Goal: Information Seeking & Learning: Find specific fact

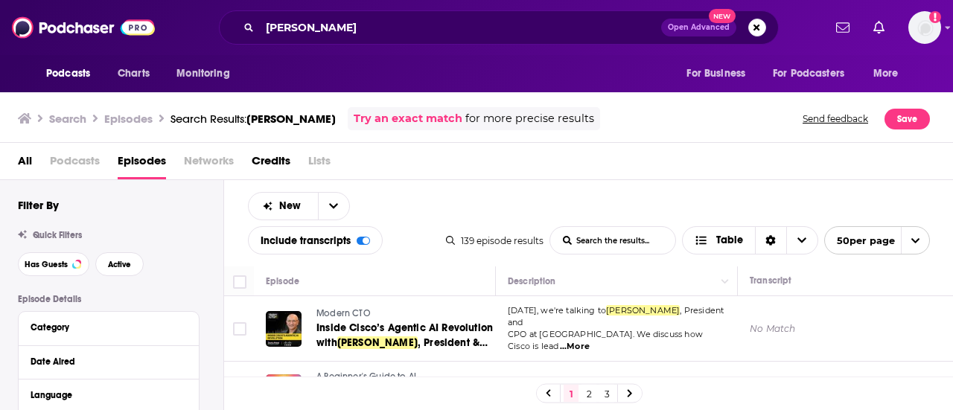
click at [617, 63] on div "Podcasts Charts Monitoring For Business For Podcasters More" at bounding box center [476, 73] width 953 height 37
click at [723, 249] on span "Table" at bounding box center [719, 241] width 72 height 25
click at [713, 215] on div "New List Search Input Search the results... Include transcripts Table 139 episo…" at bounding box center [589, 223] width 730 height 86
click at [767, 244] on icon "Sort Direction" at bounding box center [771, 240] width 10 height 10
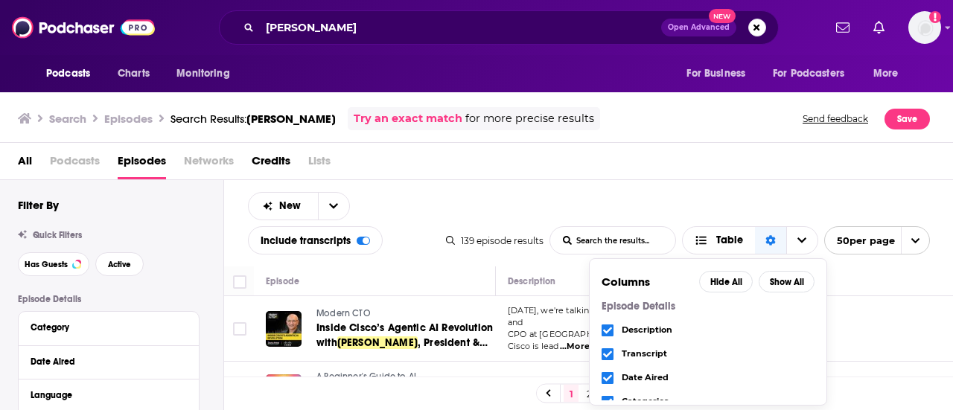
click at [679, 191] on div "New List Search Input Search the results... Include transcripts Table 139 episo…" at bounding box center [589, 223] width 730 height 86
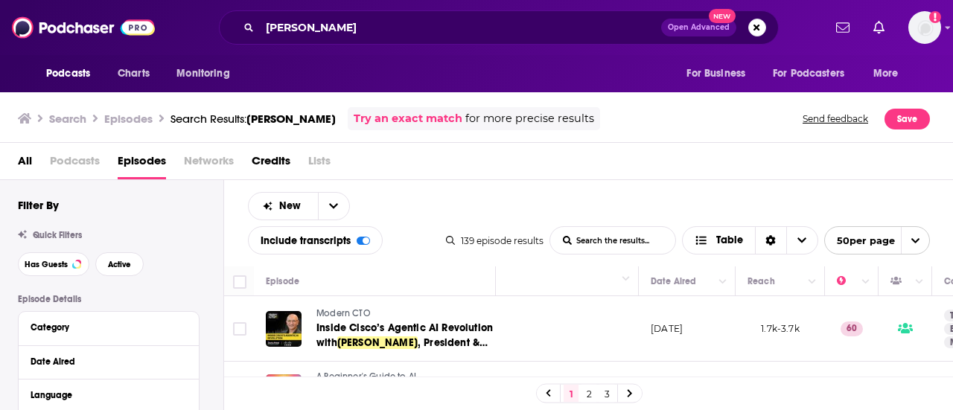
scroll to position [0, 348]
click at [718, 245] on span "Table" at bounding box center [730, 240] width 27 height 10
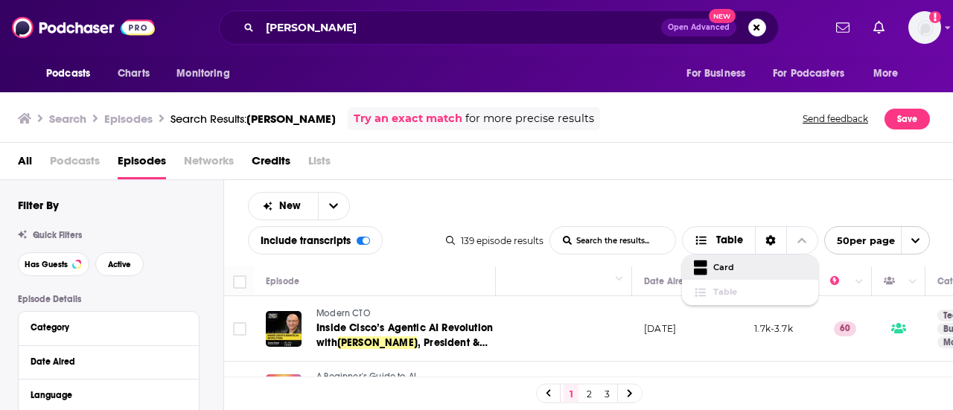
click at [681, 198] on div "New List Search Input Search the results... Include transcripts Table 139 episo…" at bounding box center [589, 223] width 730 height 86
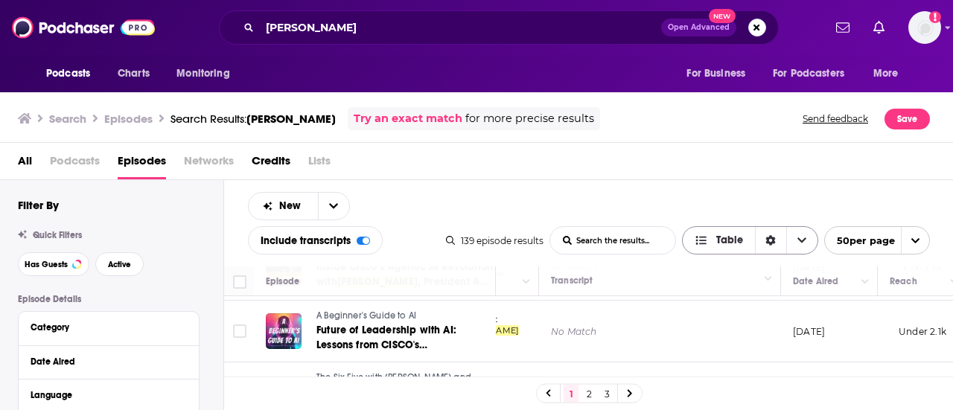
scroll to position [60, 199]
click at [776, 232] on div "Sort Direction" at bounding box center [770, 240] width 31 height 27
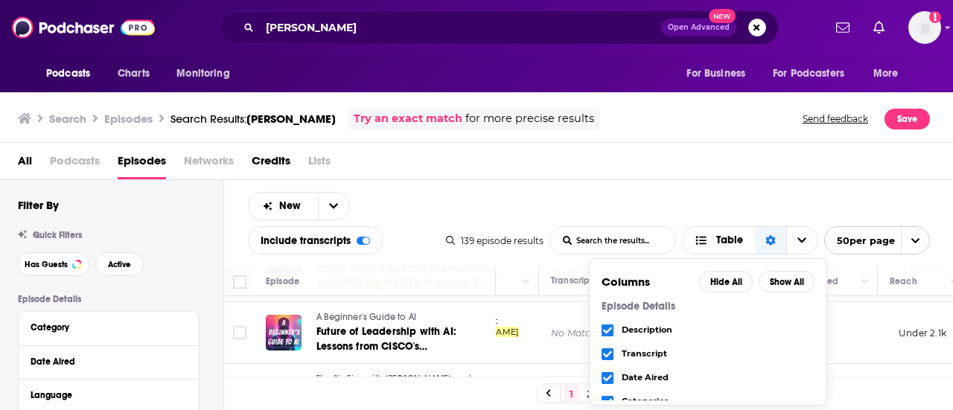
click at [608, 352] on icon "Choose View" at bounding box center [607, 354] width 9 height 7
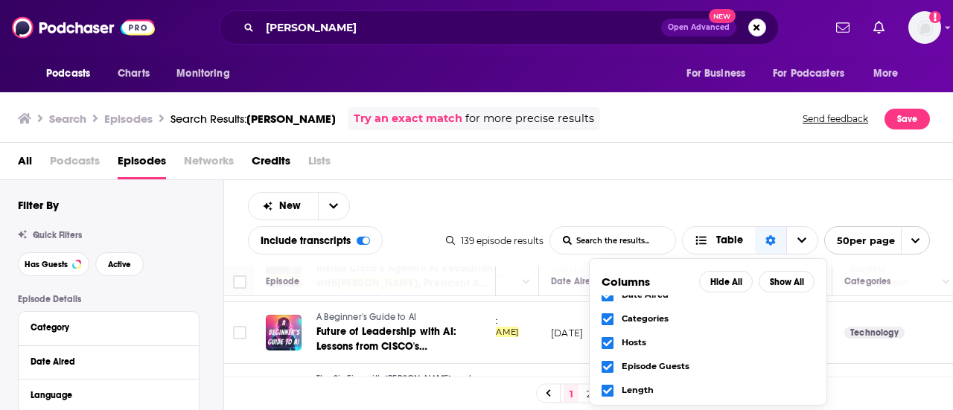
scroll to position [82, 0]
click at [600, 320] on div "Columns Hide All Show All Episode Details Description Transcript Date Aired Cat…" at bounding box center [708, 331] width 238 height 147
click at [606, 318] on icon "Choose View" at bounding box center [607, 320] width 9 height 9
click at [603, 344] on icon "Choose View" at bounding box center [607, 344] width 9 height 9
click at [611, 370] on icon "Choose View" at bounding box center [607, 368] width 9 height 9
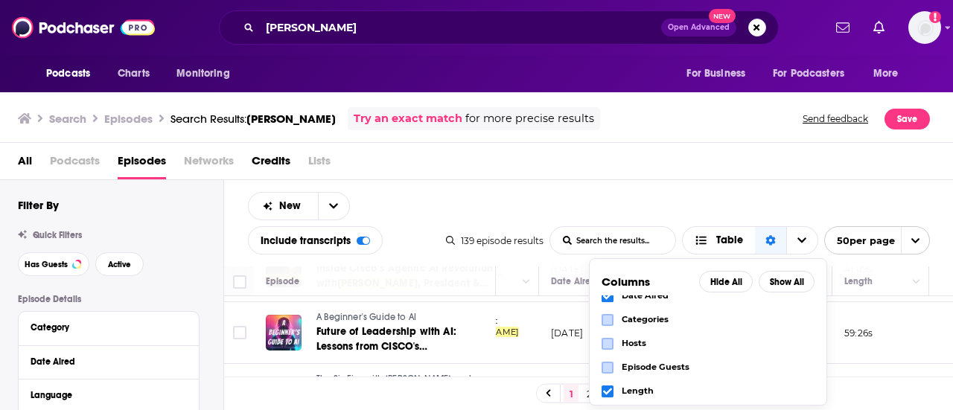
click at [607, 390] on icon "Choose View" at bounding box center [607, 391] width 9 height 9
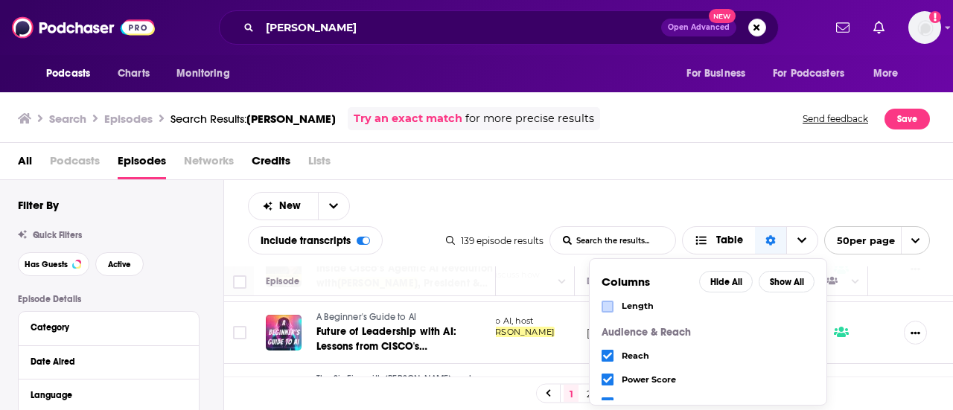
scroll to position [193, 0]
click at [608, 374] on icon "Choose View" at bounding box center [607, 377] width 9 height 9
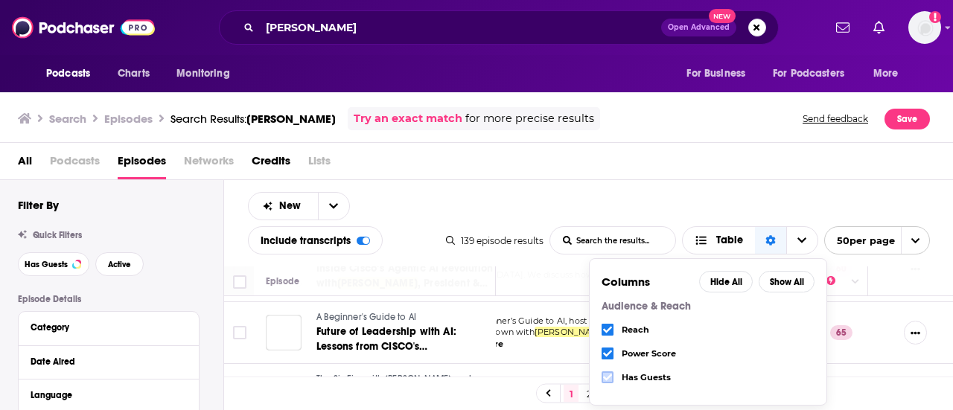
scroll to position [60, 121]
click at [625, 194] on div "New List Search Input Search the results... Include transcripts Table 139 episo…" at bounding box center [589, 223] width 730 height 86
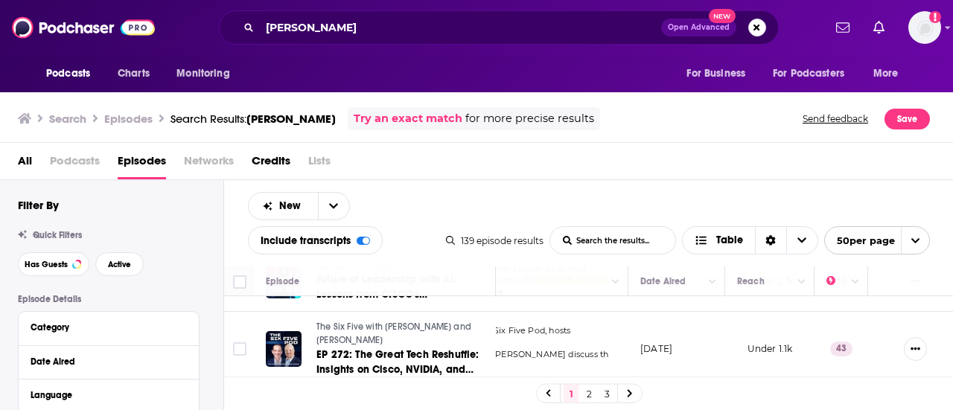
scroll to position [109, 121]
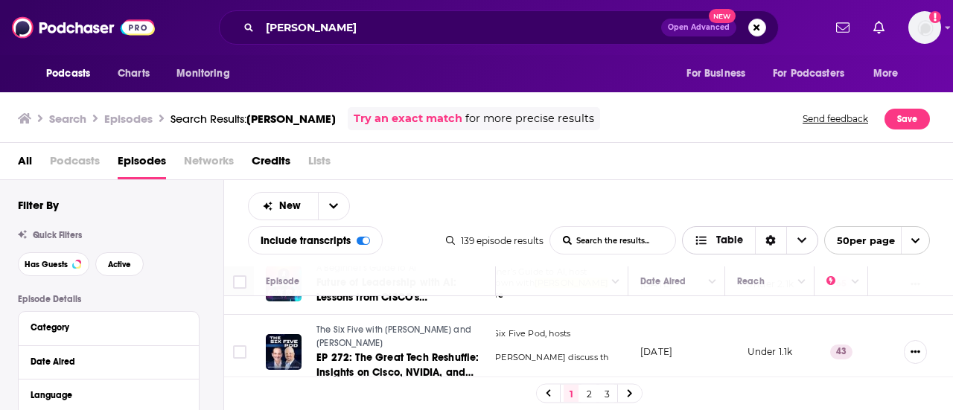
click at [726, 250] on span "Table" at bounding box center [719, 241] width 72 height 25
click at [775, 242] on icon "Sort Direction" at bounding box center [771, 240] width 10 height 10
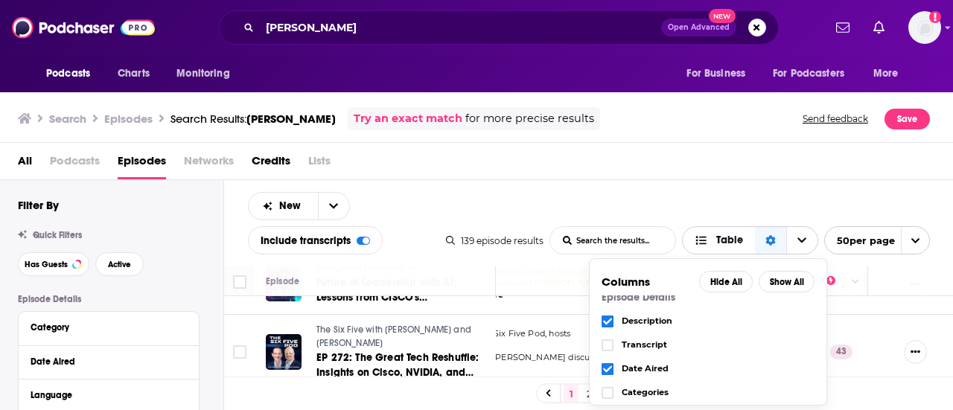
scroll to position [0, 0]
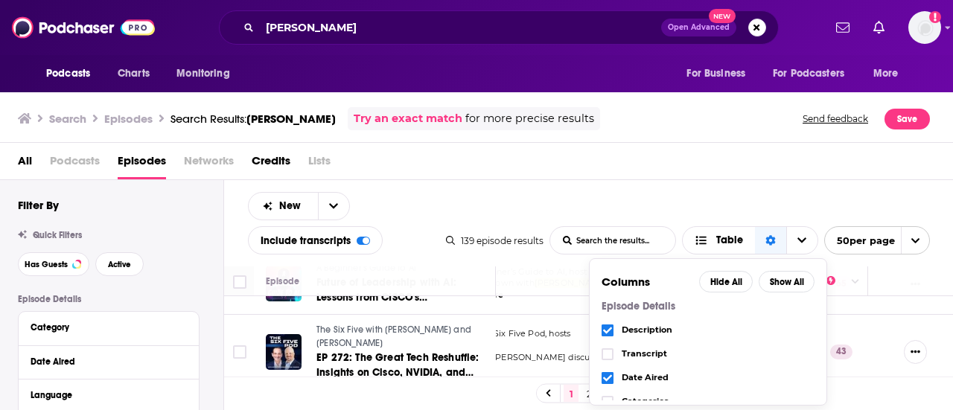
click at [661, 187] on div "New List Search Input Search the results... Include transcripts Table 139 episo…" at bounding box center [589, 223] width 730 height 86
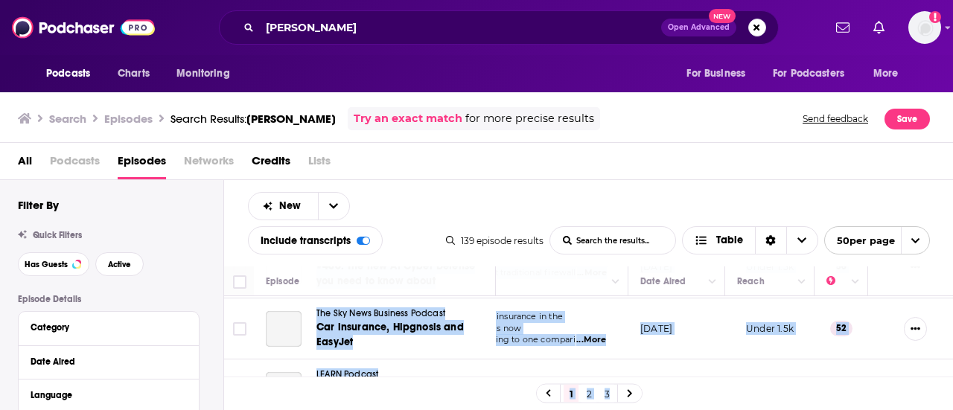
scroll to position [3081, 121]
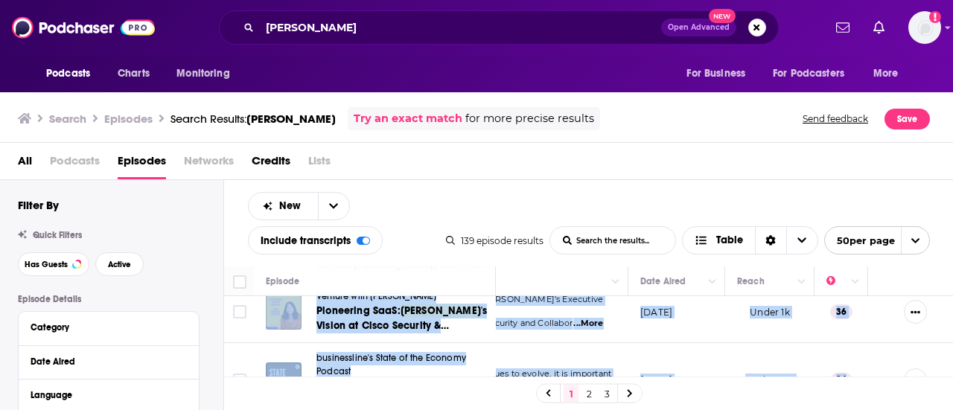
drag, startPoint x: 314, startPoint y: 308, endPoint x: 837, endPoint y: 349, distance: 525.3
copy tbody "Loremi DOL Sitame Conse’a Elitsed DO Eiusmodtem inci Utlab Etdol , Magnaaliq & …"
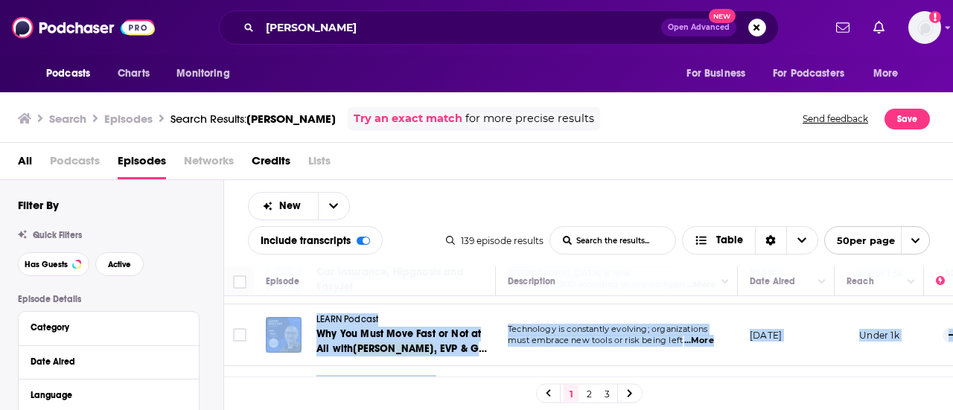
scroll to position [2995, 0]
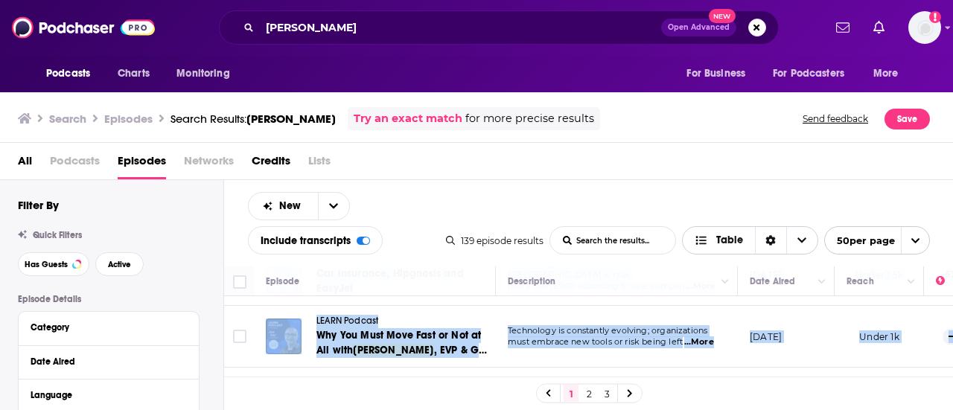
click at [773, 247] on div "Sort Direction" at bounding box center [770, 240] width 31 height 27
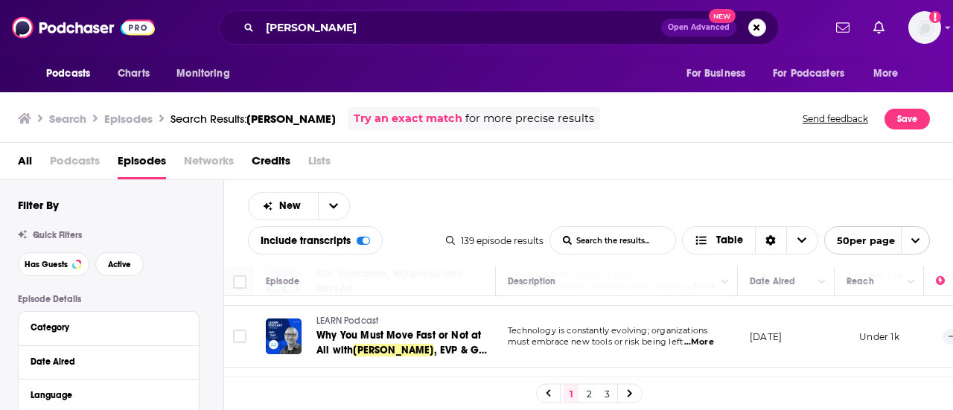
click at [583, 196] on div "New List Search Input Search the results... Include transcripts Table 139 episo…" at bounding box center [589, 223] width 730 height 86
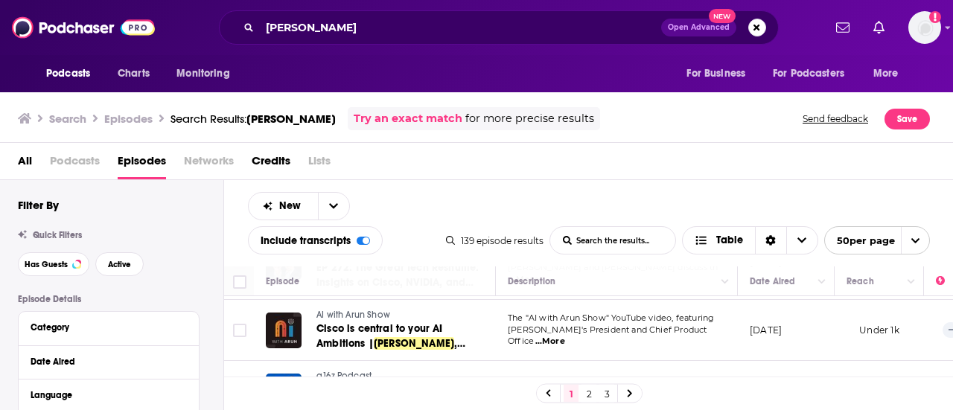
scroll to position [203, 0]
